Goal: Navigation & Orientation: Find specific page/section

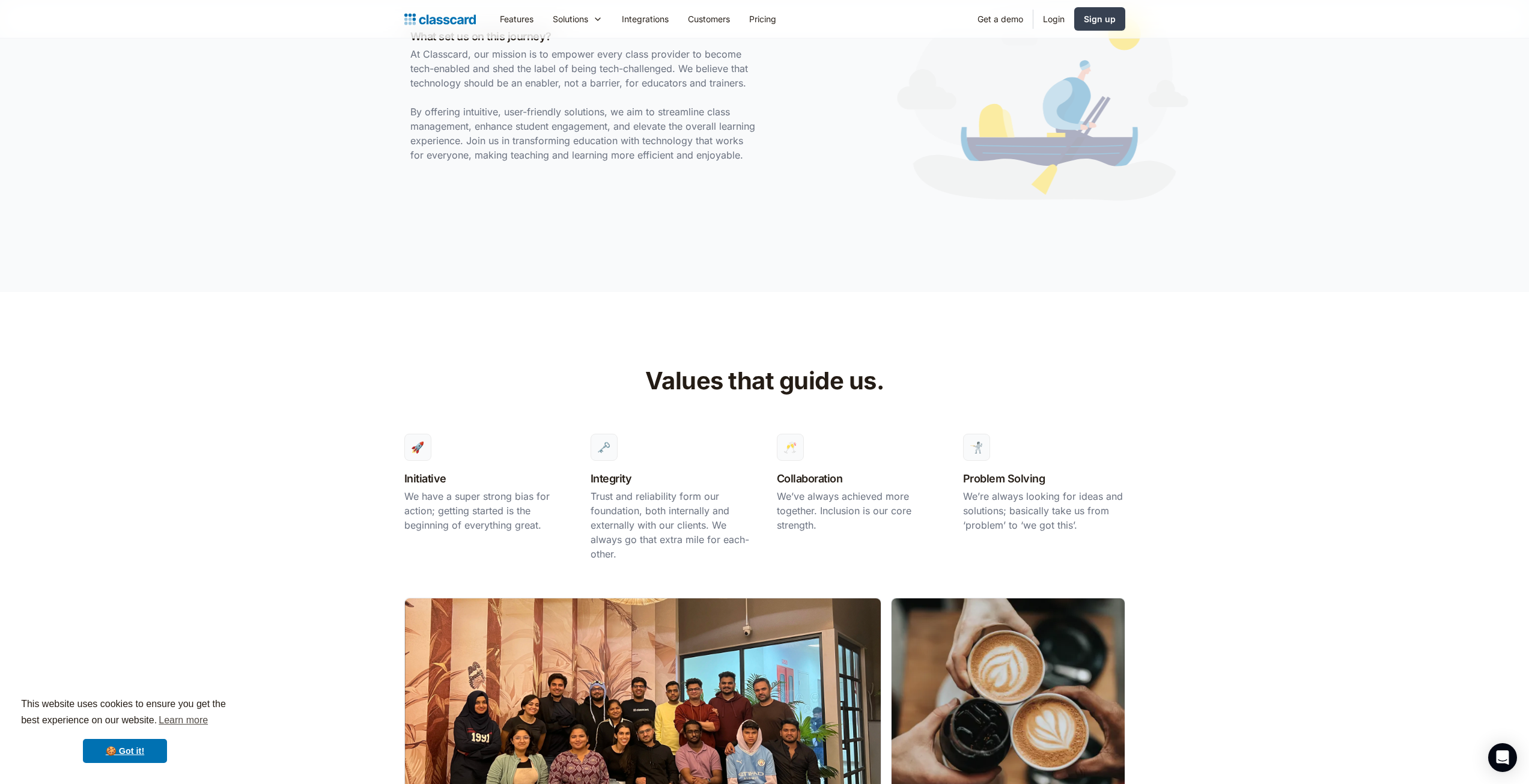
scroll to position [216, 0]
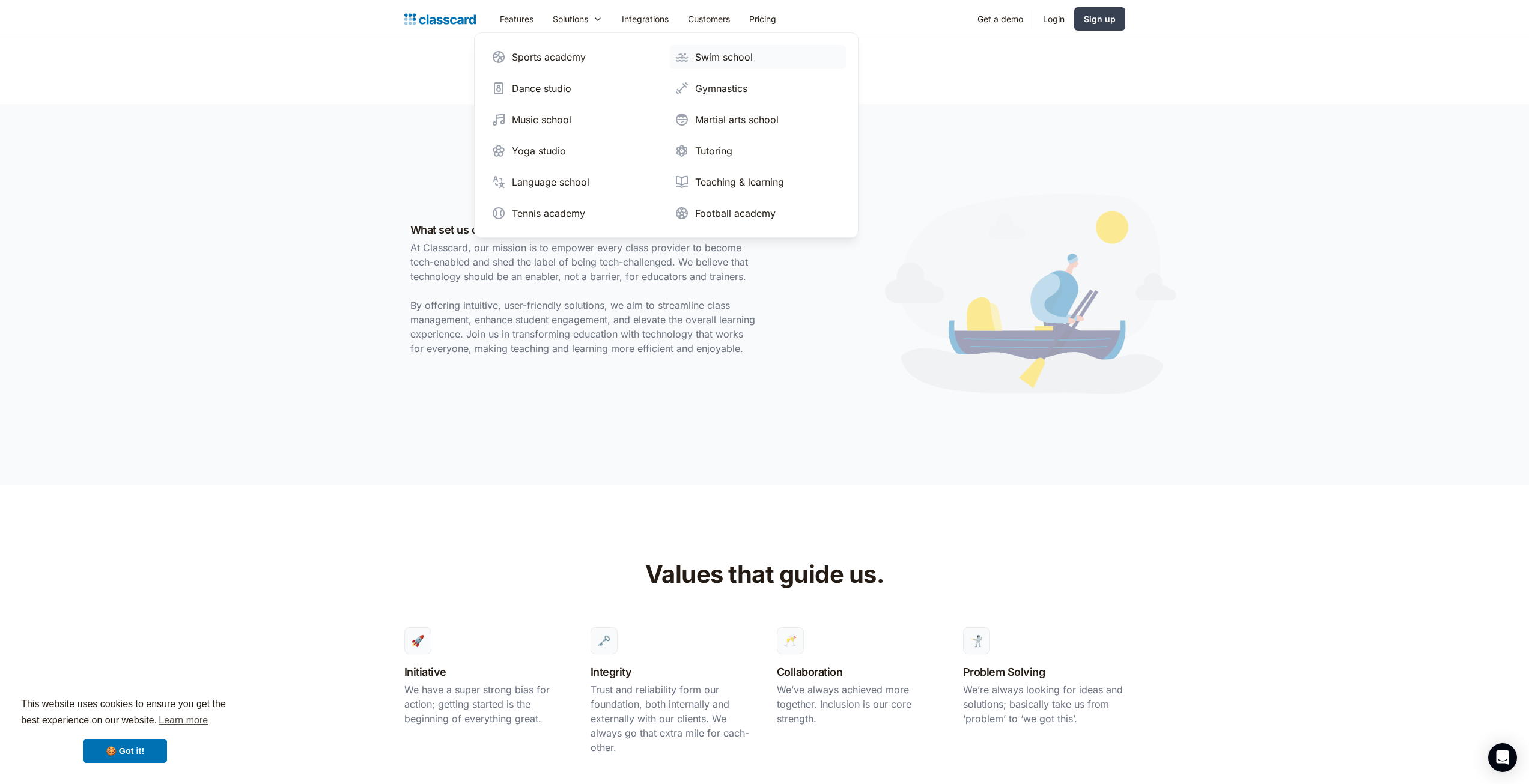
click at [737, 58] on div "Swim school" at bounding box center [723, 57] width 58 height 15
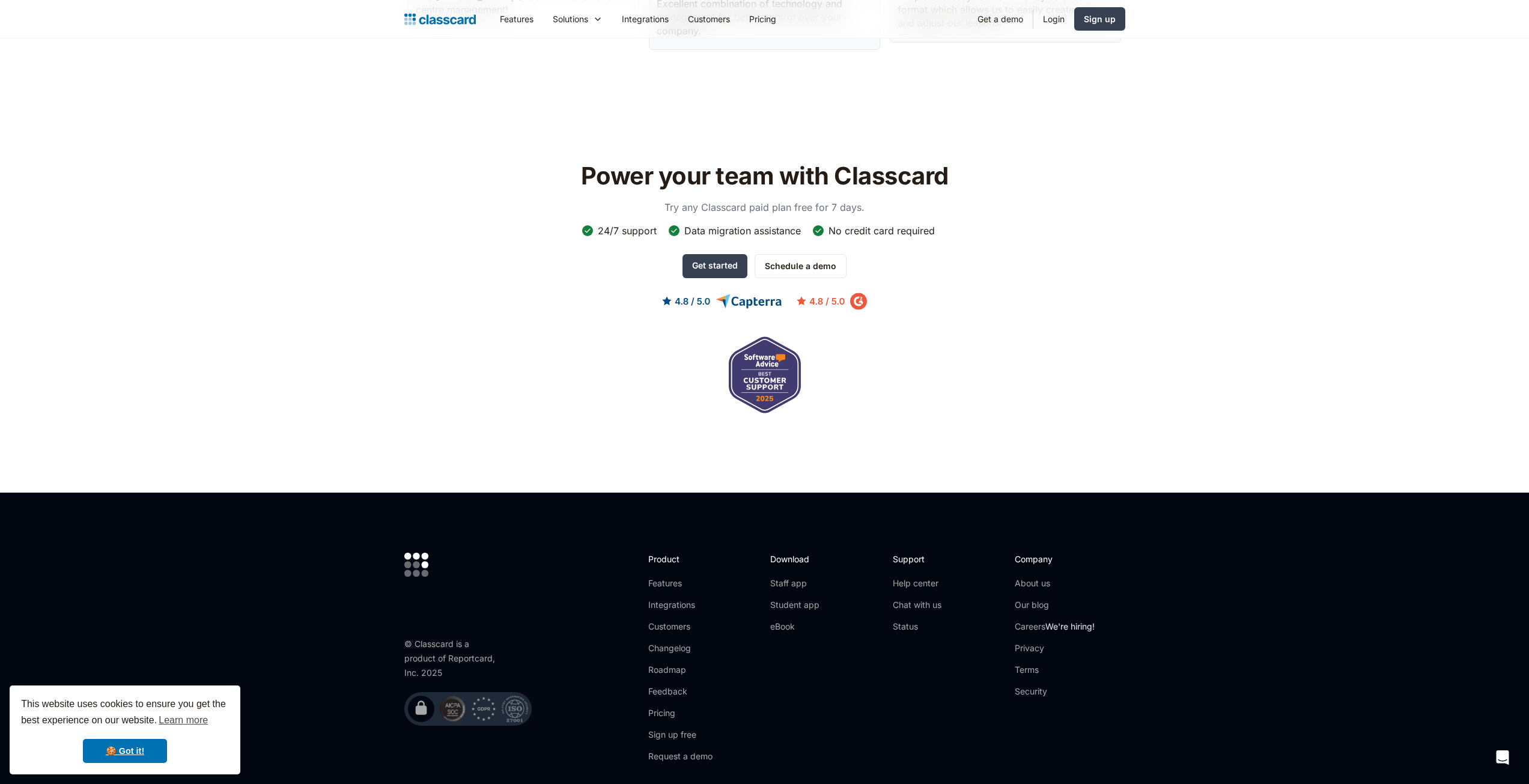
scroll to position [3740, 0]
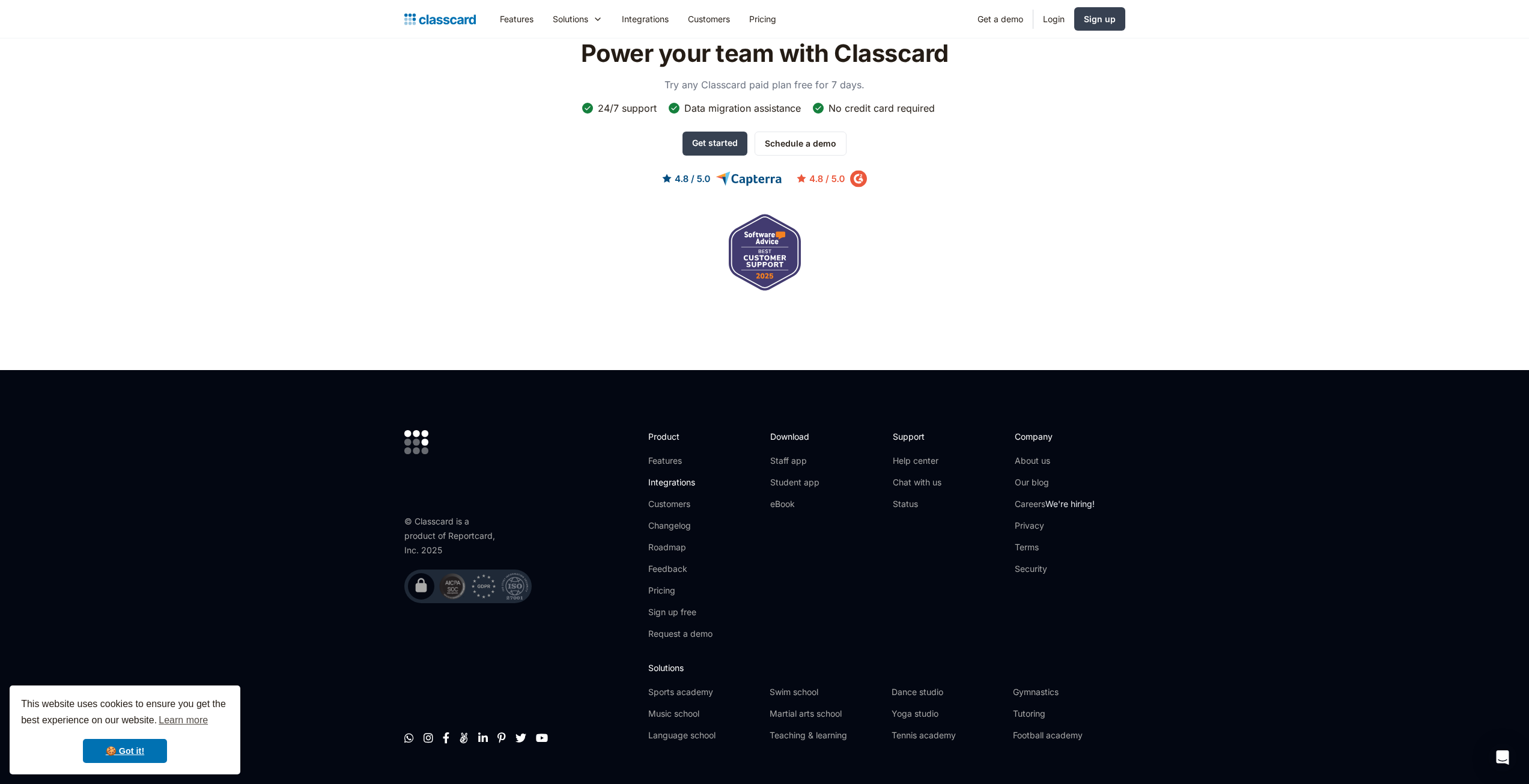
click at [673, 476] on link "Integrations" at bounding box center [680, 482] width 65 height 12
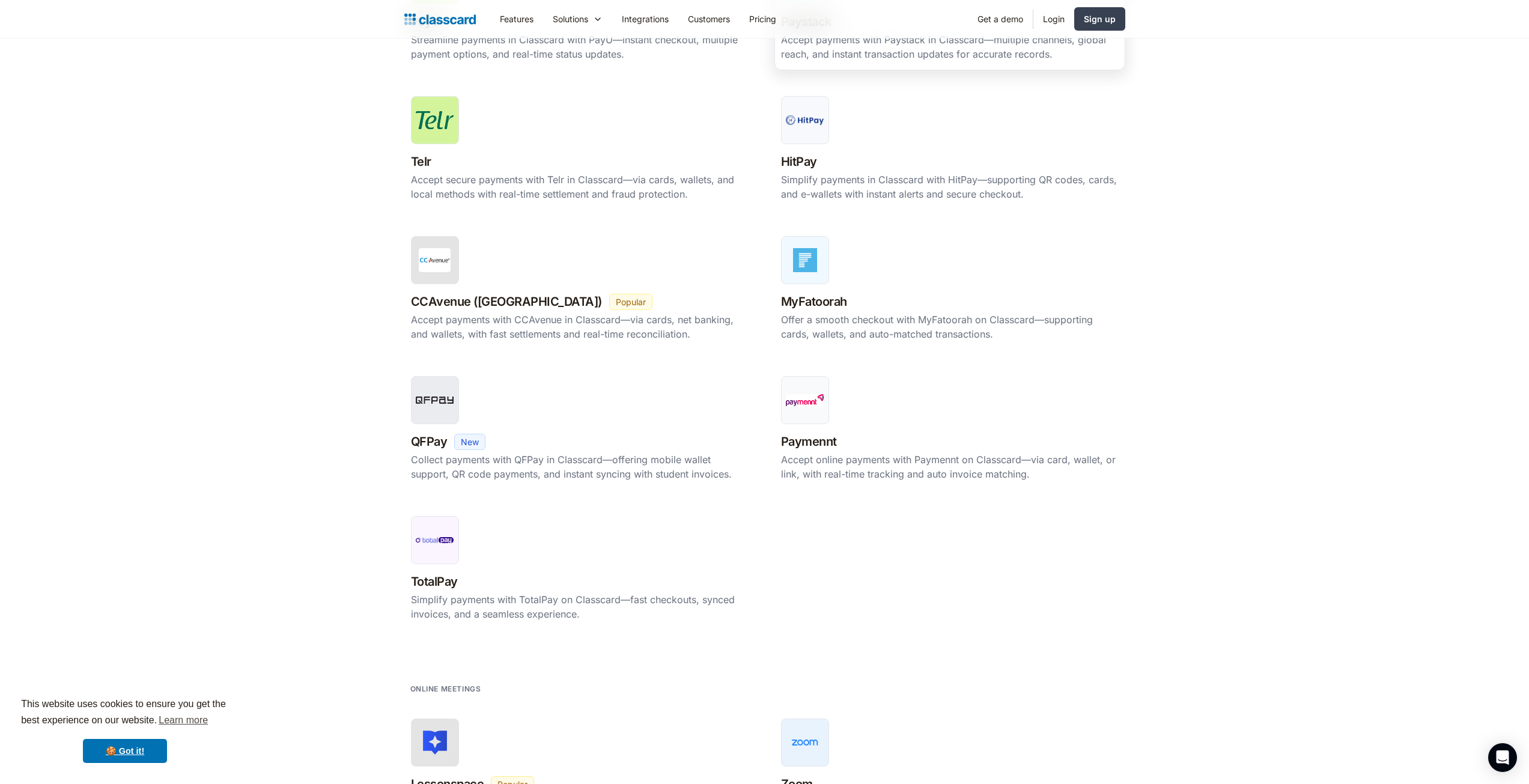
scroll to position [576, 0]
